Goal: Task Accomplishment & Management: Manage account settings

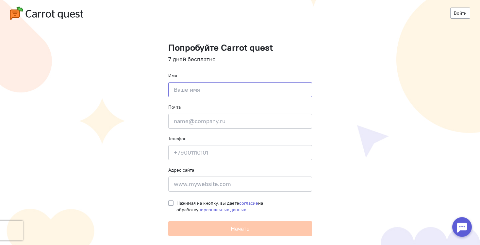
click at [187, 92] on input at bounding box center [240, 89] width 144 height 15
type input "Mila"
click at [192, 121] on input "email" at bounding box center [240, 120] width 144 height 15
paste input "[EMAIL_ADDRESS][DOMAIN_NAME]"
type input "[EMAIL_ADDRESS][DOMAIN_NAME]"
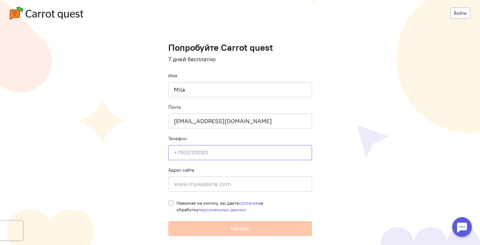
click at [218, 148] on input at bounding box center [240, 152] width 144 height 15
paste input "[PHONE_NUMBER]"
type input "[PHONE_NUMBER]"
click at [221, 185] on input at bounding box center [240, 183] width 144 height 15
paste input "[URL][DOMAIN_NAME]"
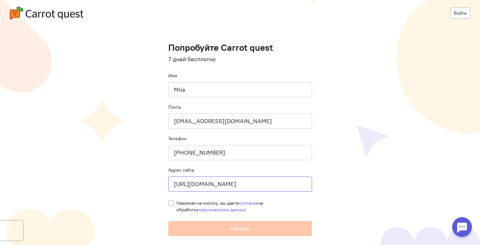
type input "[URL][DOMAIN_NAME]"
click at [177, 201] on label "Нажимая на кнопку, вы даете согласие на обработку персональных данных" at bounding box center [245, 206] width 136 height 13
click at [170, 201] on input "Нажимая на кнопку, вы даете согласие на обработку персональных данных" at bounding box center [170, 203] width 5 height 6
checkbox input "true"
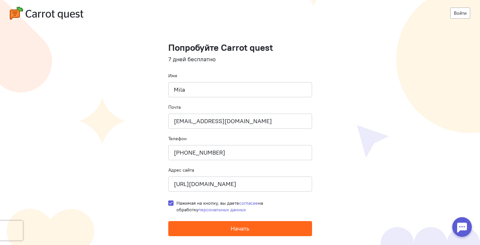
click at [244, 230] on span "Начать" at bounding box center [240, 228] width 19 height 8
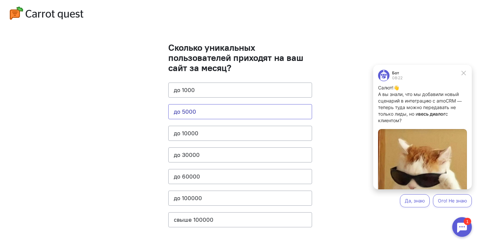
click at [204, 115] on button "до 5000" at bounding box center [240, 111] width 144 height 15
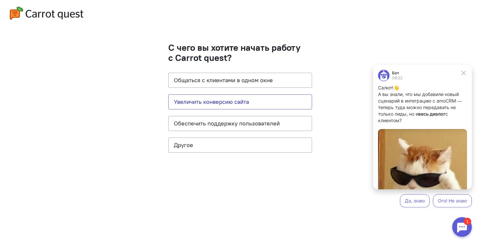
click at [220, 101] on button "Увеличить конверсию сайта" at bounding box center [240, 101] width 144 height 15
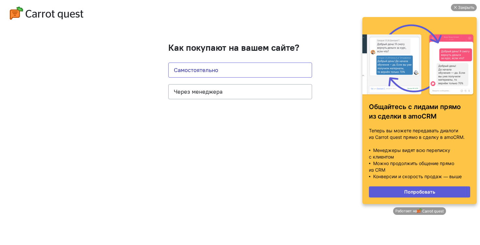
click at [212, 72] on button "Самостоятельно" at bounding box center [240, 69] width 144 height 15
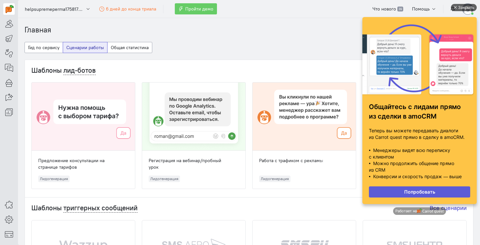
click at [460, 8] on div "Закрыть" at bounding box center [467, 7] width 16 height 7
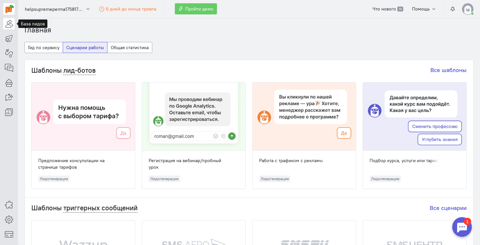
click at [9, 26] on icon at bounding box center [9, 24] width 8 height 8
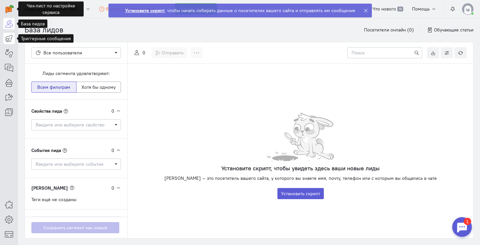
click at [8, 39] on icon at bounding box center [9, 38] width 8 height 8
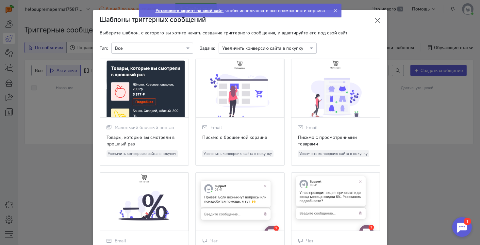
click at [377, 20] on icon at bounding box center [377, 20] width 7 height 7
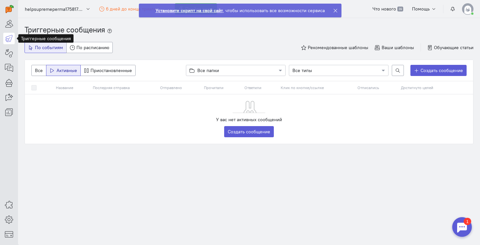
click at [182, 11] on strong "Установите скрипт на свой сайт" at bounding box center [189, 11] width 67 height 6
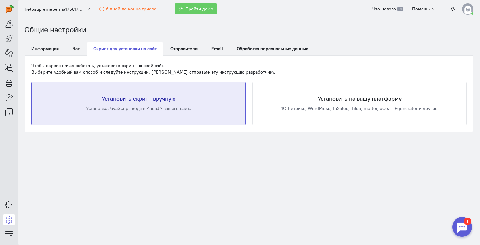
click at [132, 107] on div "Установка JavaScript-кода в <head> вашего сайта" at bounding box center [139, 108] width 188 height 7
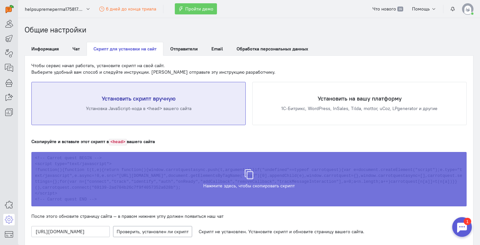
scroll to position [48, 0]
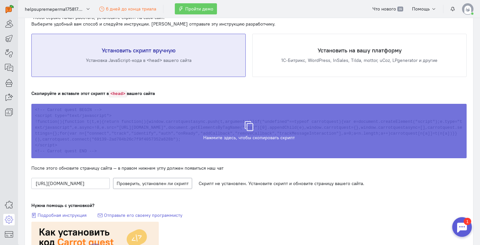
click at [256, 129] on div "Скрипт скопирован в буфер обмена" at bounding box center [249, 127] width 436 height 54
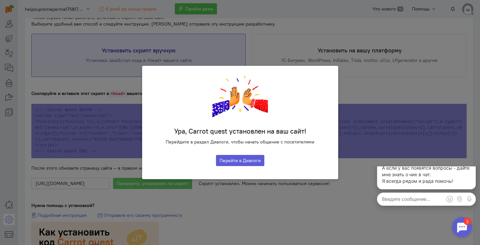
scroll to position [0, 0]
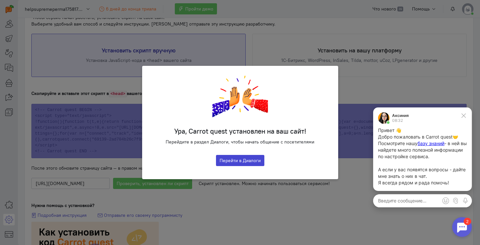
click at [250, 162] on button "Перейти в Диалоги" at bounding box center [240, 160] width 48 height 11
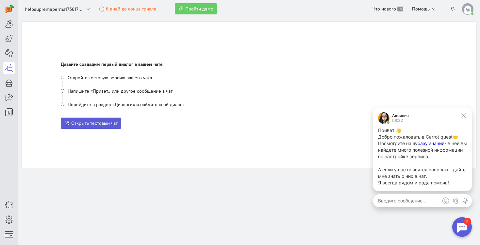
click at [434, 143] on span "базу знаний" at bounding box center [431, 143] width 27 height 6
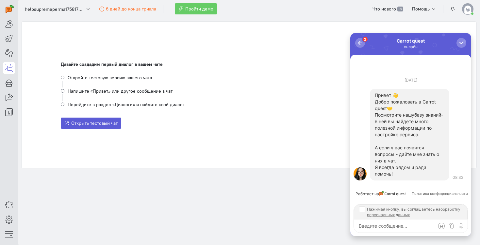
click at [420, 114] on span "базу знаний" at bounding box center [428, 115] width 27 height 6
click at [5, 25] on link at bounding box center [8, 23] width 11 height 11
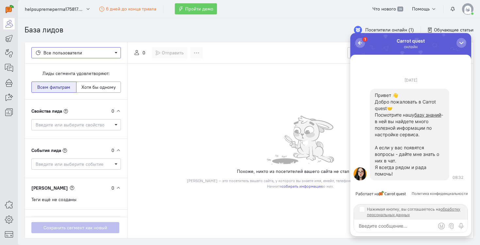
click at [100, 47] on span "Поиск по сегментам Все пользователи" at bounding box center [76, 52] width 90 height 11
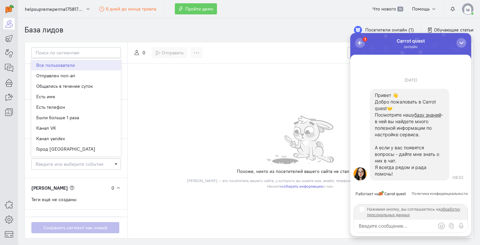
click at [125, 35] on div "База лидов Посетители онлайн (1) Обучающие статьи" at bounding box center [249, 30] width 449 height 24
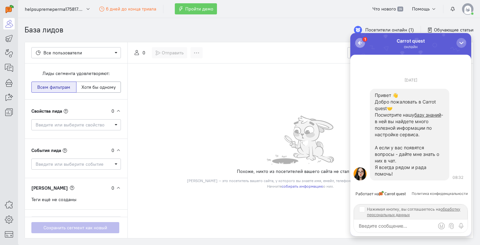
click at [362, 43] on div "button" at bounding box center [360, 43] width 7 height 7
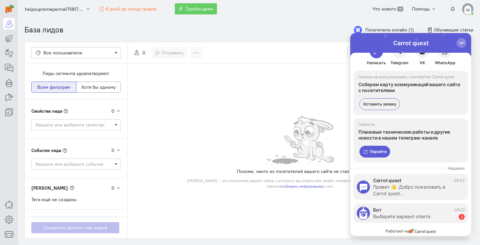
scroll to position [14, 0]
click at [8, 68] on icon at bounding box center [9, 68] width 8 height 8
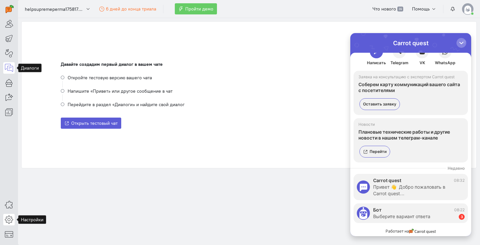
click at [10, 218] on icon at bounding box center [9, 219] width 8 height 8
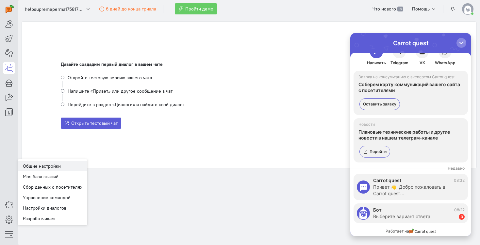
click at [50, 168] on link "Общие настройки" at bounding box center [52, 166] width 69 height 10
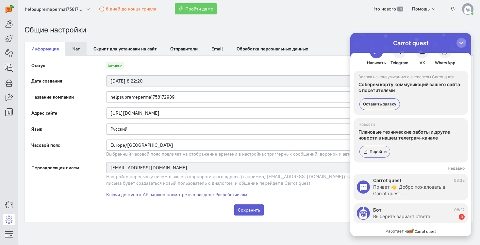
click at [77, 51] on link "Чат" at bounding box center [76, 49] width 21 height 14
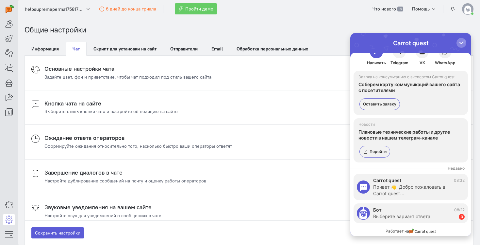
click at [171, 74] on div "Задайте цвет, фон и приветствие, чтобы чат подходил под стиль вашего сайта" at bounding box center [127, 77] width 167 height 7
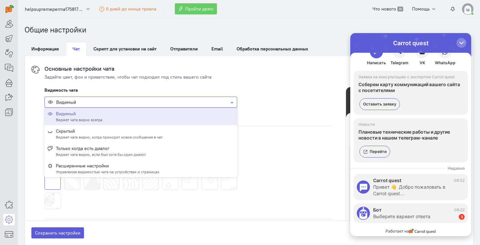
click at [197, 100] on div at bounding box center [141, 101] width 192 height 7
click at [267, 67] on cq-chat-settings-section-header "Основные настройки чата Задайте цвет, фон и приветствие, чтобы чат подходил под…" at bounding box center [249, 72] width 436 height 15
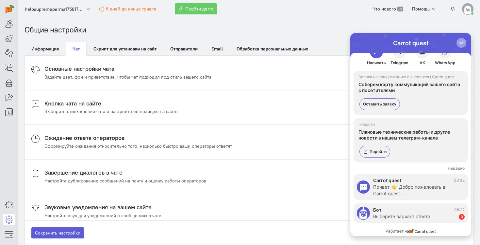
click at [462, 43] on div "button" at bounding box center [462, 43] width 7 height 7
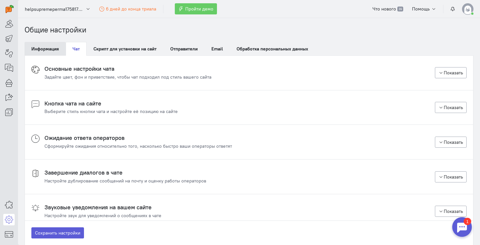
click at [49, 48] on link "Информация" at bounding box center [45, 49] width 41 height 14
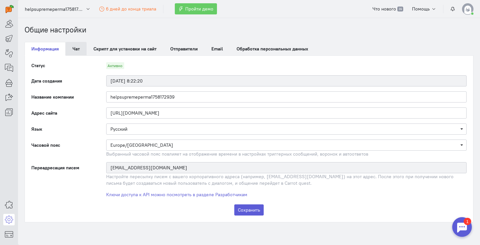
click at [74, 48] on link "Чат" at bounding box center [76, 49] width 21 height 14
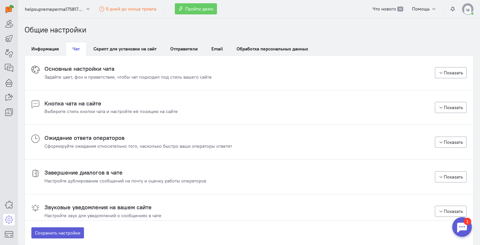
click at [141, 68] on h4 "Основные настройки чата" at bounding box center [127, 68] width 167 height 7
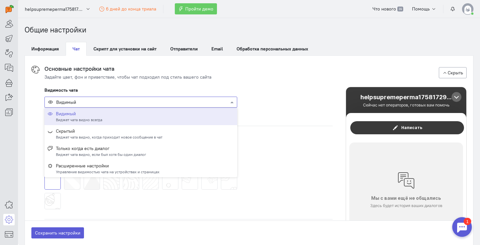
click at [117, 103] on div at bounding box center [141, 101] width 192 height 7
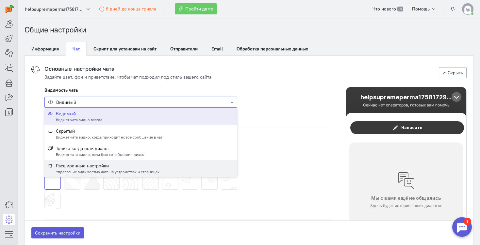
click at [172, 162] on div "Расширенные настройки Управление видимостью чата на устройствах и страницах" at bounding box center [140, 168] width 193 height 17
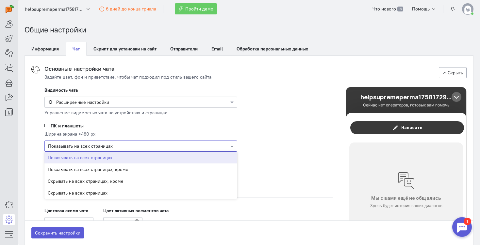
click at [151, 145] on div at bounding box center [141, 145] width 192 height 7
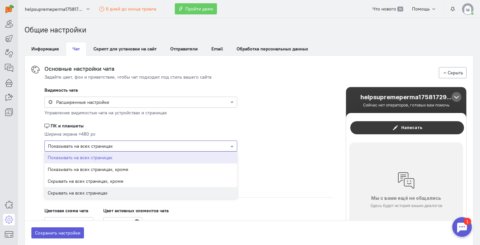
click at [104, 190] on span "Скрывать на всех страницах" at bounding box center [78, 193] width 60 height 6
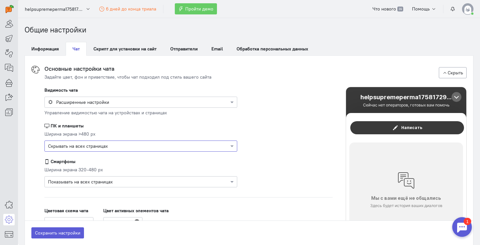
scroll to position [34, 0]
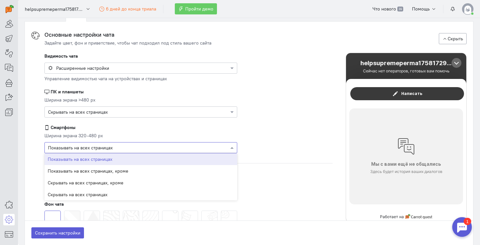
click at [127, 149] on div at bounding box center [141, 147] width 192 height 7
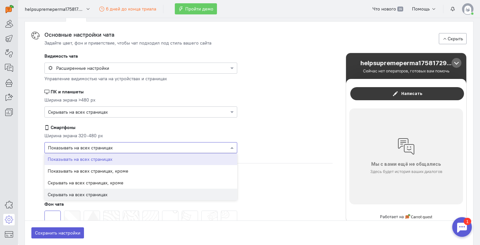
click at [99, 195] on span "Скрывать на всех страницах" at bounding box center [78, 194] width 60 height 6
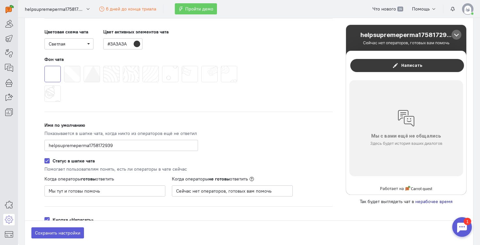
scroll to position [182, 0]
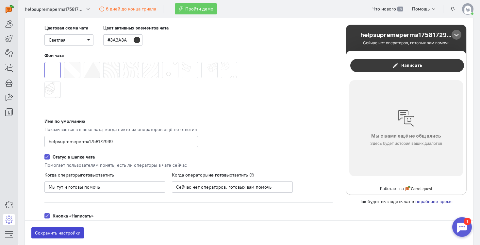
click at [53, 235] on button "Сохранить настройки" at bounding box center [57, 232] width 53 height 11
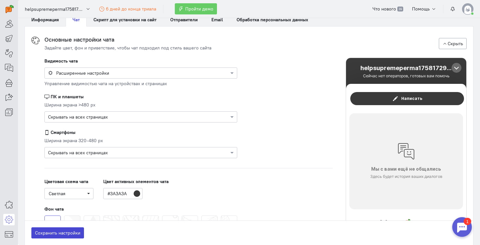
scroll to position [0, 0]
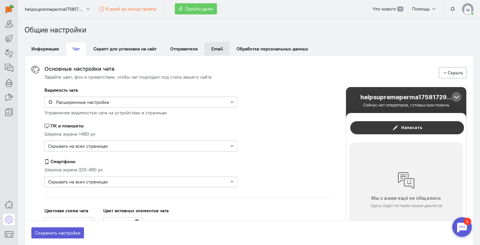
click at [213, 45] on link "Email" at bounding box center [217, 49] width 25 height 14
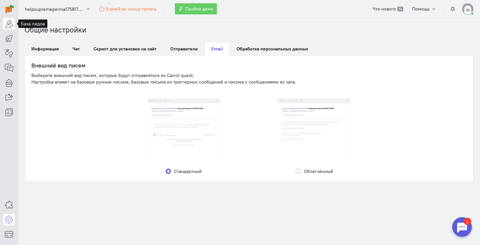
click at [12, 19] on link at bounding box center [8, 23] width 11 height 11
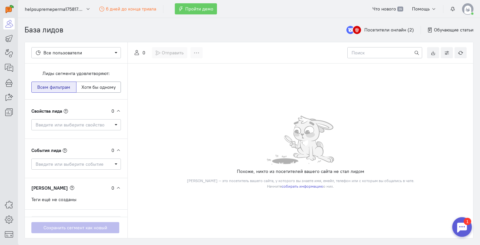
click at [464, 223] on div "1" at bounding box center [468, 220] width 8 height 7
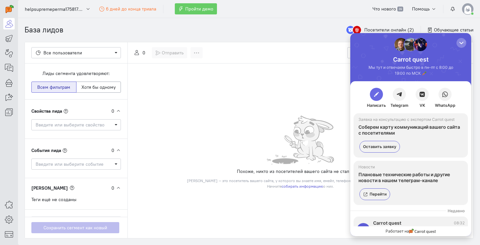
click at [378, 95] on span "button" at bounding box center [376, 94] width 7 height 7
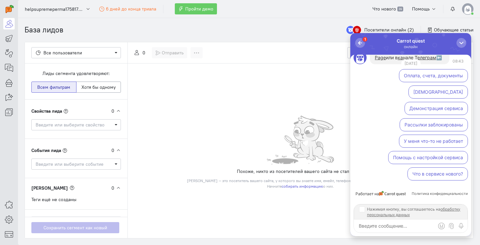
click at [377, 226] on textarea at bounding box center [411, 225] width 114 height 13
click at [9, 35] on icon at bounding box center [9, 38] width 8 height 8
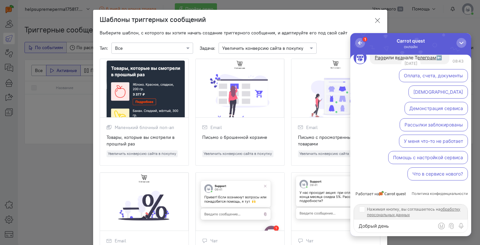
click at [379, 20] on icon at bounding box center [377, 20] width 7 height 7
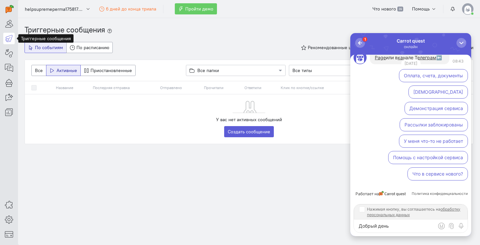
click at [397, 231] on textarea "Добрый день" at bounding box center [411, 225] width 114 height 13
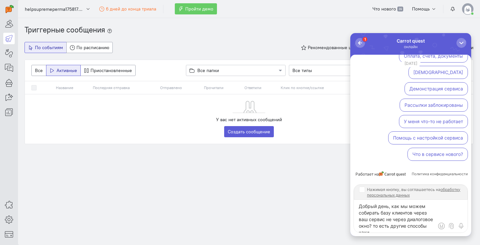
scroll to position [3, 0]
click at [389, 227] on textarea "Добрый день, как мы можем собирать базу клиентов через ваш сервис не через диал…" at bounding box center [411, 216] width 114 height 33
type textarea "Добрый день, как мы можем собирать базу клиентов через ваш сервис не через диал…"
click at [361, 188] on input "Нажимая кнопку, вы соглашаетесь на обработку персональных данных" at bounding box center [361, 188] width 5 height 5
checkbox input "true"
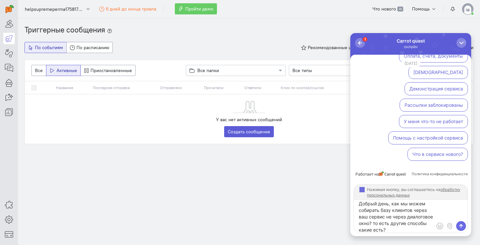
click at [463, 226] on span "submit" at bounding box center [461, 225] width 7 height 7
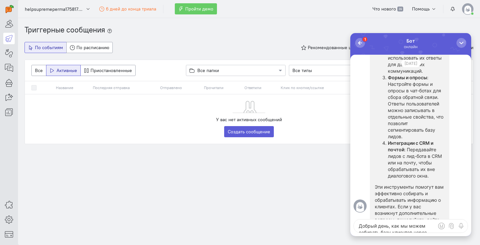
scroll to position [0, 0]
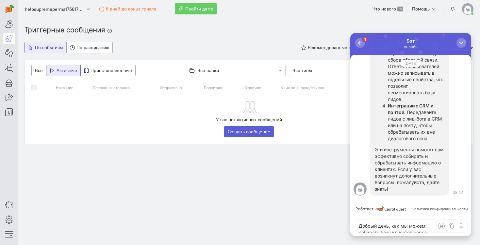
click at [376, 228] on textarea "Добрый день, как мы можем собирать базу клиентов через ваш сервис не через диал…" at bounding box center [411, 225] width 114 height 13
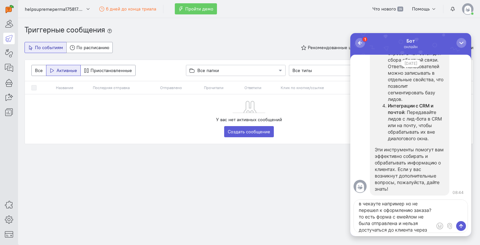
scroll to position [22, 0]
click at [371, 230] on textarea "можете ли вы захватывать емейлы тех, кто ввел свой емейл в чекауте например но …" at bounding box center [411, 216] width 114 height 33
type textarea "можете ли вы захватывать емейлы тех, кто ввел свой емейл в чекауте например но …"
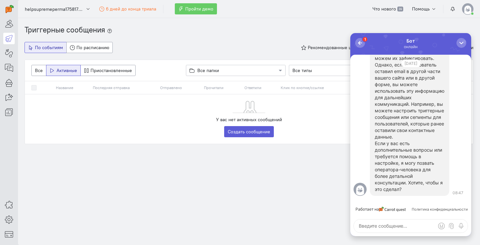
scroll to position [0, 0]
type textarea "позовите человека"
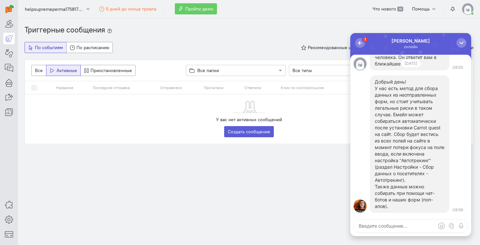
scroll to position [-17, 0]
click at [41, 202] on section "Триггерные сообщения По событиям По расписанию Рекомендованные шаблоны Ваши шаб…" at bounding box center [249, 131] width 462 height 227
click at [10, 218] on icon at bounding box center [9, 219] width 8 height 8
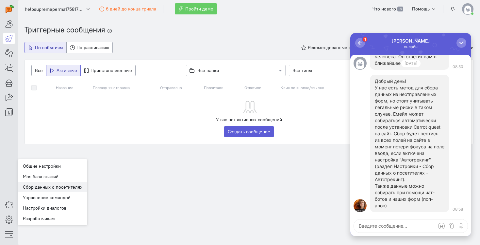
click at [57, 188] on link "Сбор данных о посетителях" at bounding box center [52, 187] width 69 height 10
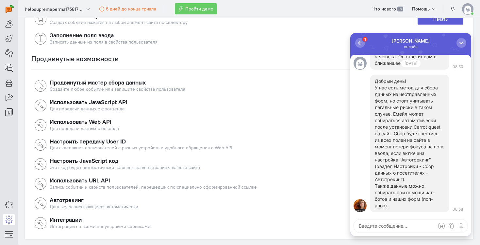
scroll to position [176, 0]
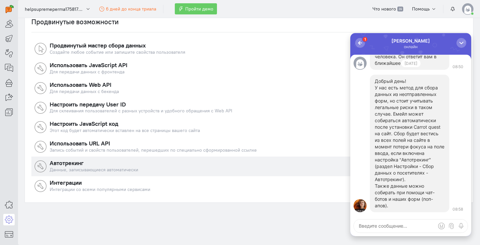
click at [144, 160] on h4 "Автотрекинг" at bounding box center [234, 163] width 368 height 7
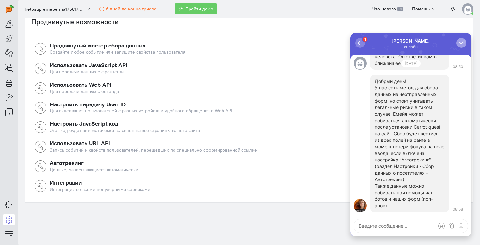
click at [460, 43] on div "button" at bounding box center [462, 43] width 7 height 7
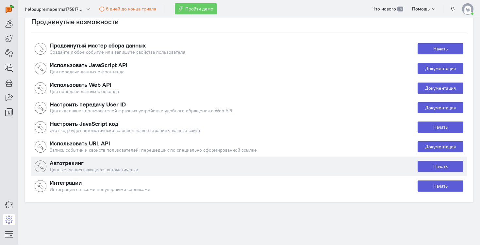
scroll to position [0, 0]
click at [436, 165] on link "Начать" at bounding box center [441, 166] width 46 height 11
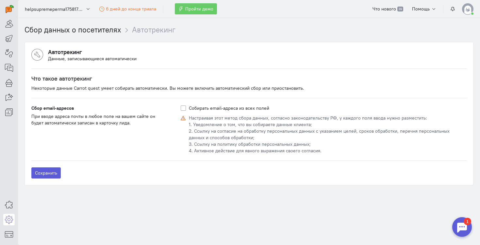
click at [211, 110] on label "Собирать email-адреса из всех полей" at bounding box center [229, 108] width 80 height 7
click at [186, 110] on input "Собирать email-адреса из всех полей" at bounding box center [183, 108] width 5 height 6
checkbox input "true"
click at [49, 173] on button "Сохранить" at bounding box center [45, 172] width 29 height 11
click at [463, 226] on div at bounding box center [463, 227] width 20 height 20
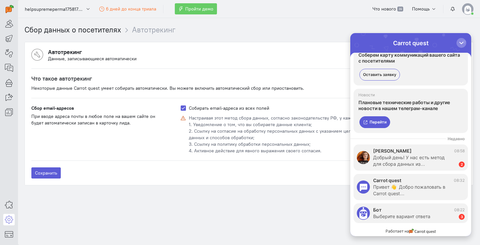
scroll to position [43, 0]
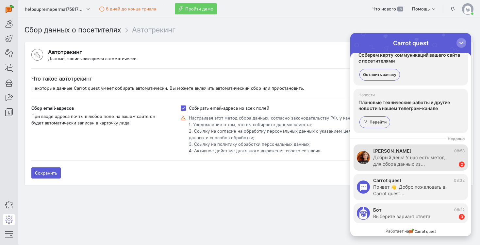
click at [427, 162] on div "Добрый день! У нас есть метод для сбора данных из…" at bounding box center [412, 160] width 79 height 13
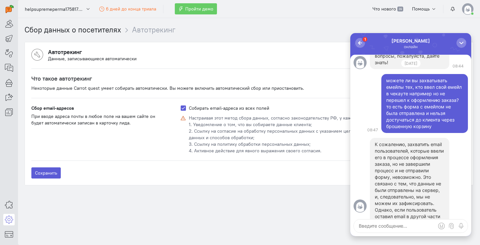
scroll to position [0, 0]
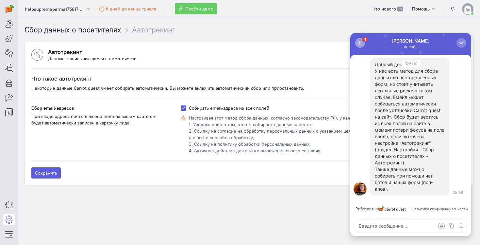
click at [362, 42] on div "button" at bounding box center [360, 43] width 7 height 7
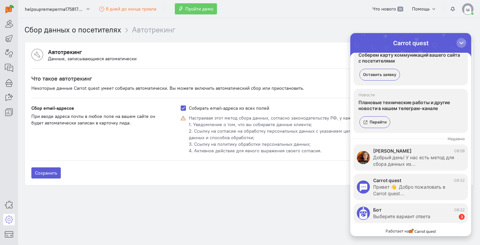
scroll to position [43, 0]
click at [414, 218] on div "Выберите вариант ответа" at bounding box center [401, 216] width 57 height 7
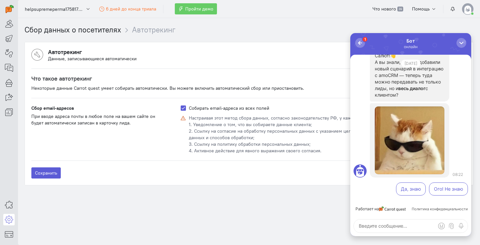
scroll to position [-23, 0]
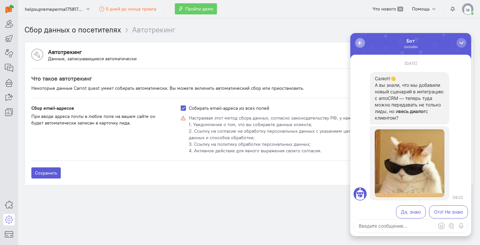
click at [362, 44] on div "button" at bounding box center [360, 43] width 7 height 7
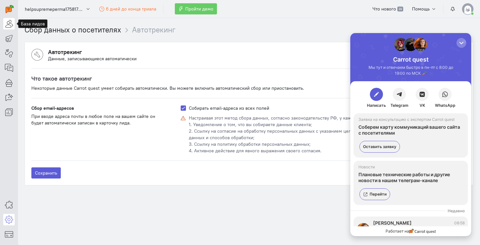
click at [11, 24] on icon at bounding box center [9, 24] width 8 height 8
